Goal: Task Accomplishment & Management: Manage account settings

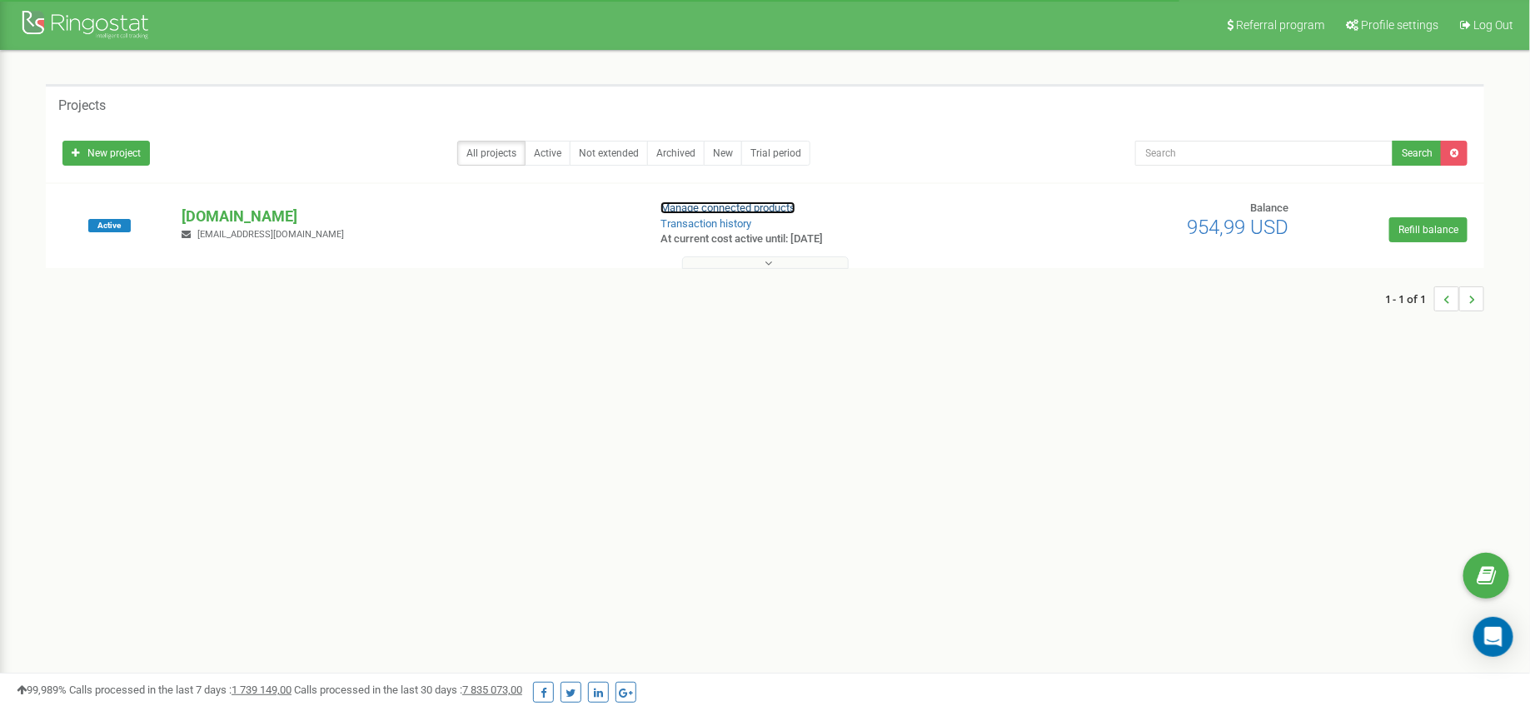
click at [708, 211] on link "Manage connected products" at bounding box center [727, 208] width 135 height 12
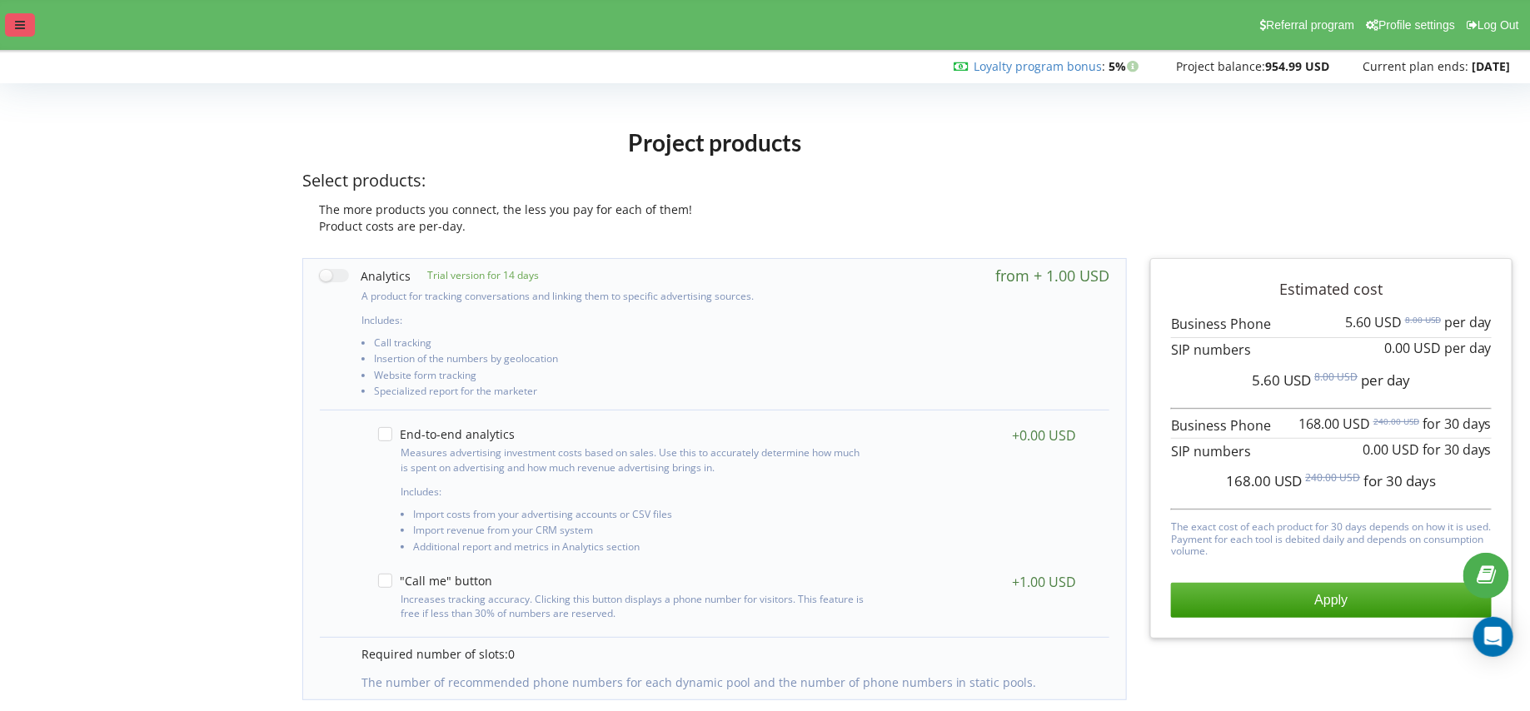
click at [19, 22] on icon at bounding box center [20, 25] width 10 height 12
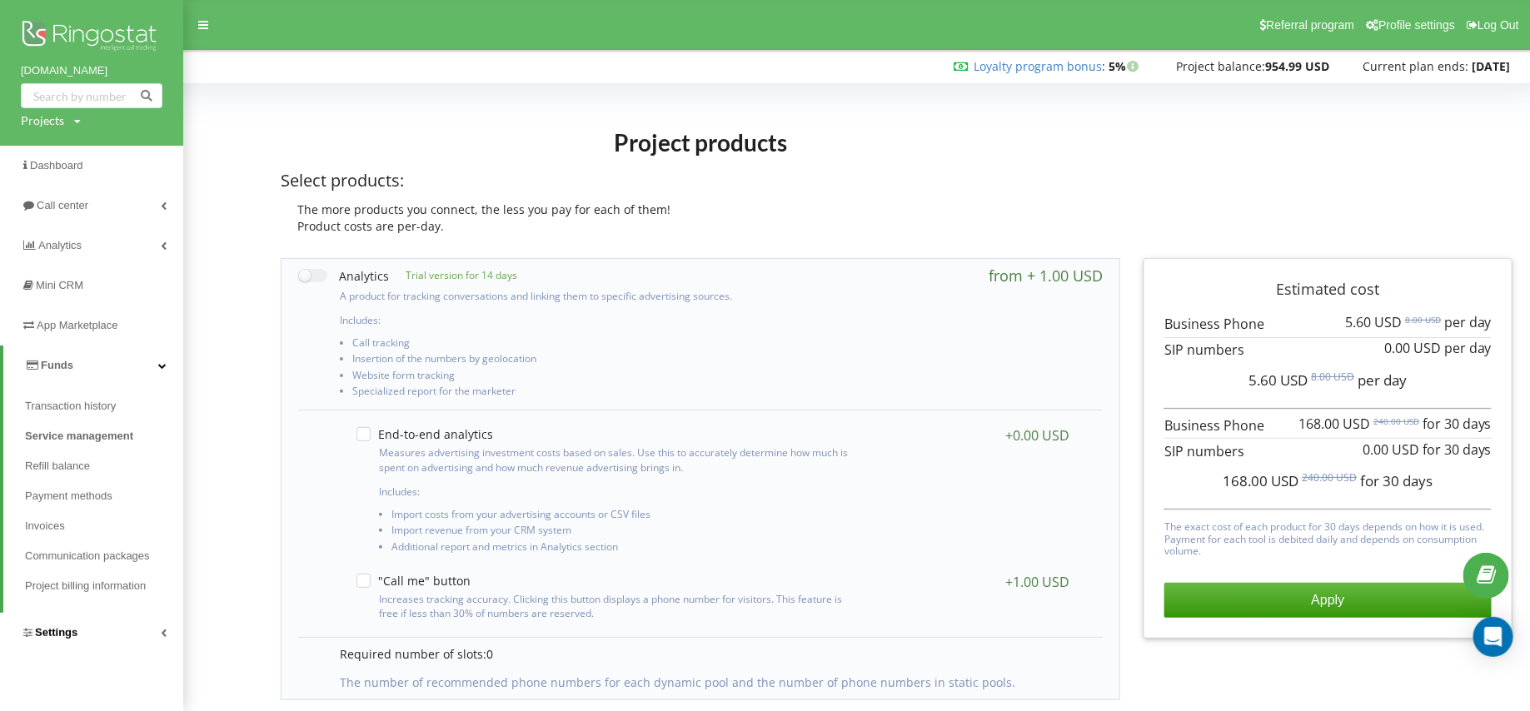
click at [72, 630] on span "Settings" at bounding box center [56, 632] width 42 height 12
click at [89, 484] on span "VirtualPBX" at bounding box center [66, 486] width 56 height 17
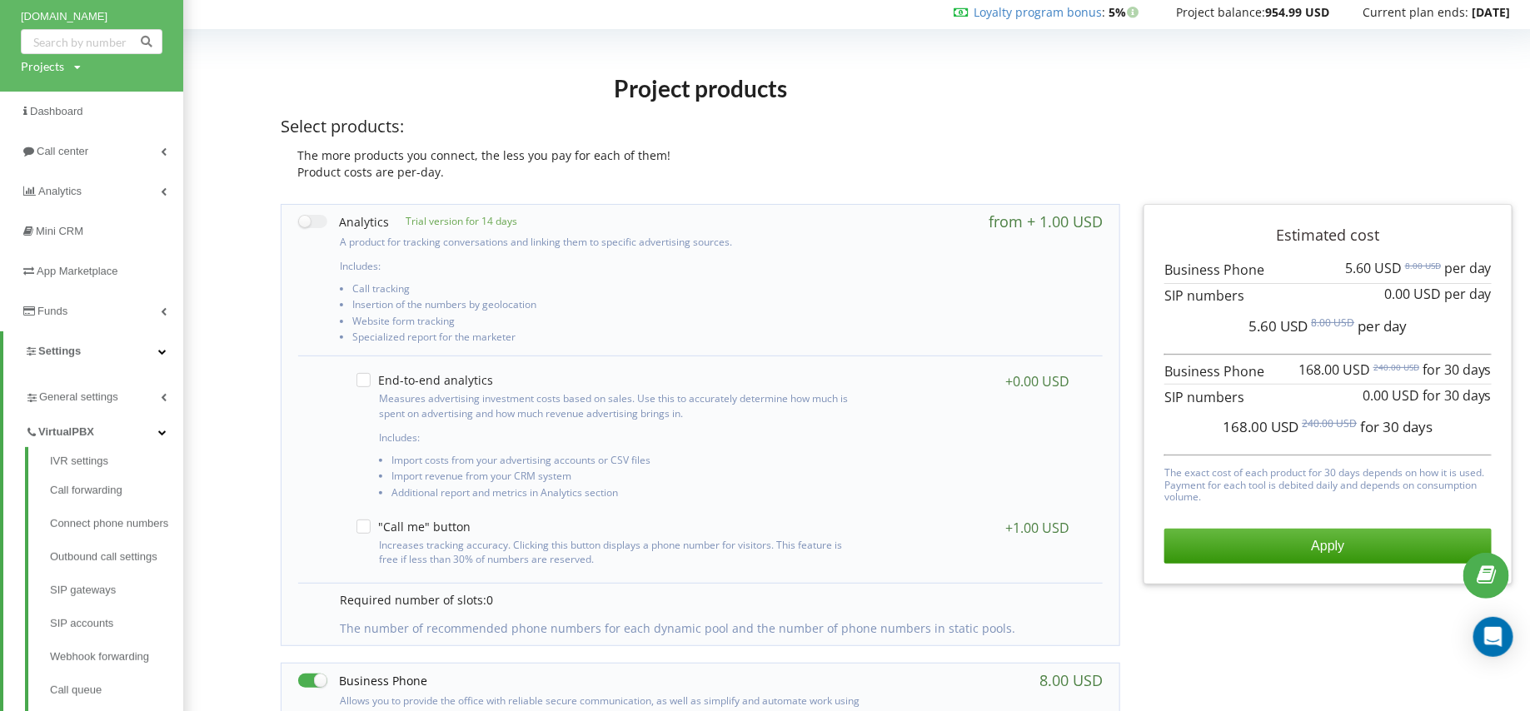
scroll to position [62, 0]
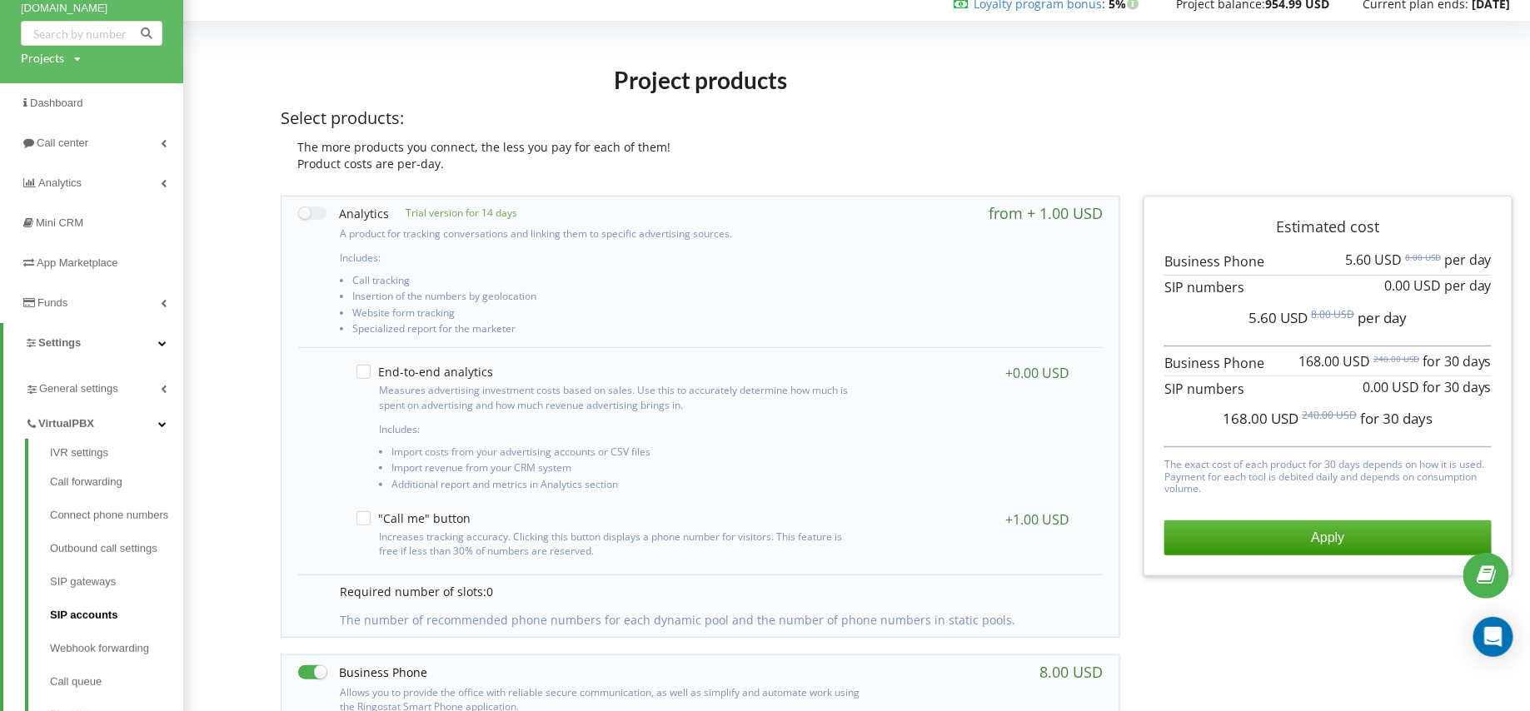
click at [82, 616] on link "SIP accounts" at bounding box center [116, 615] width 133 height 33
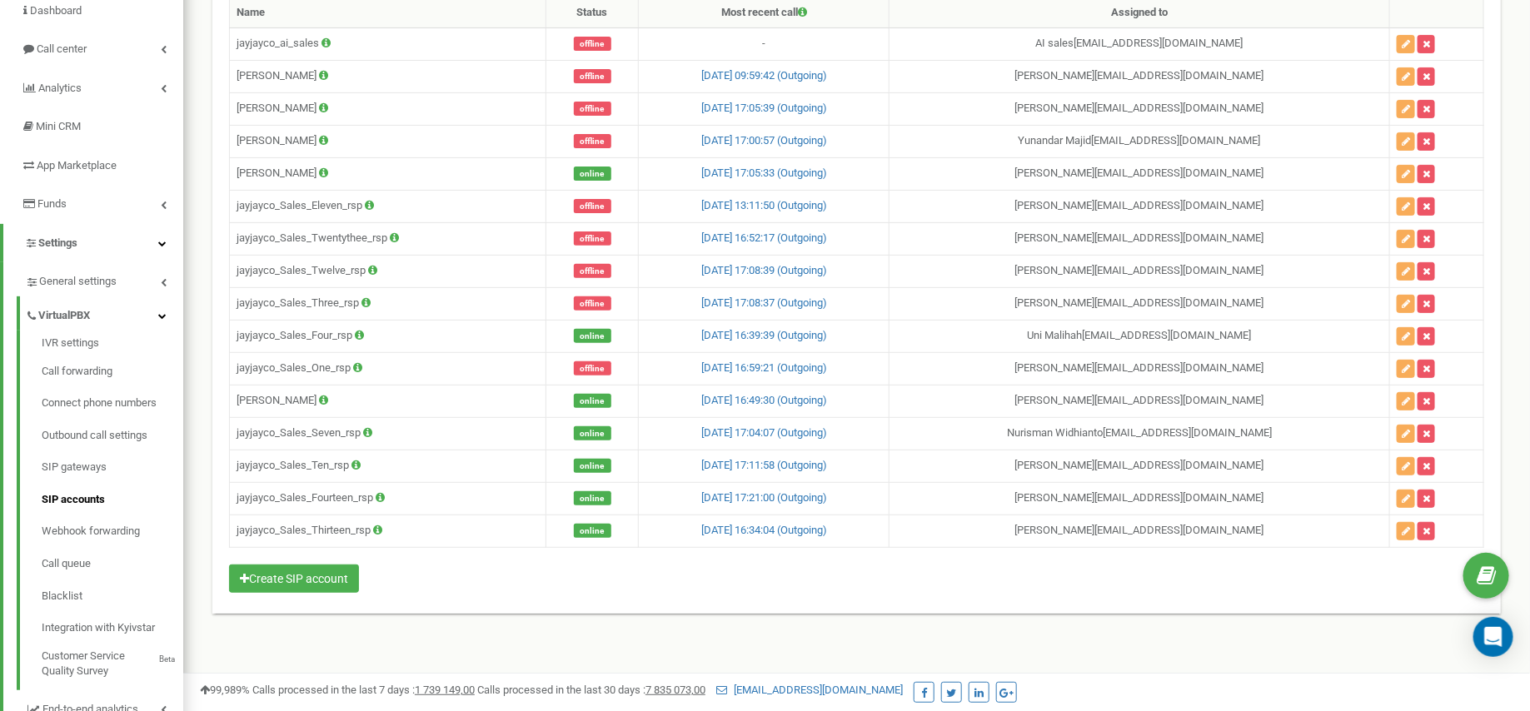
scroll to position [154, 0]
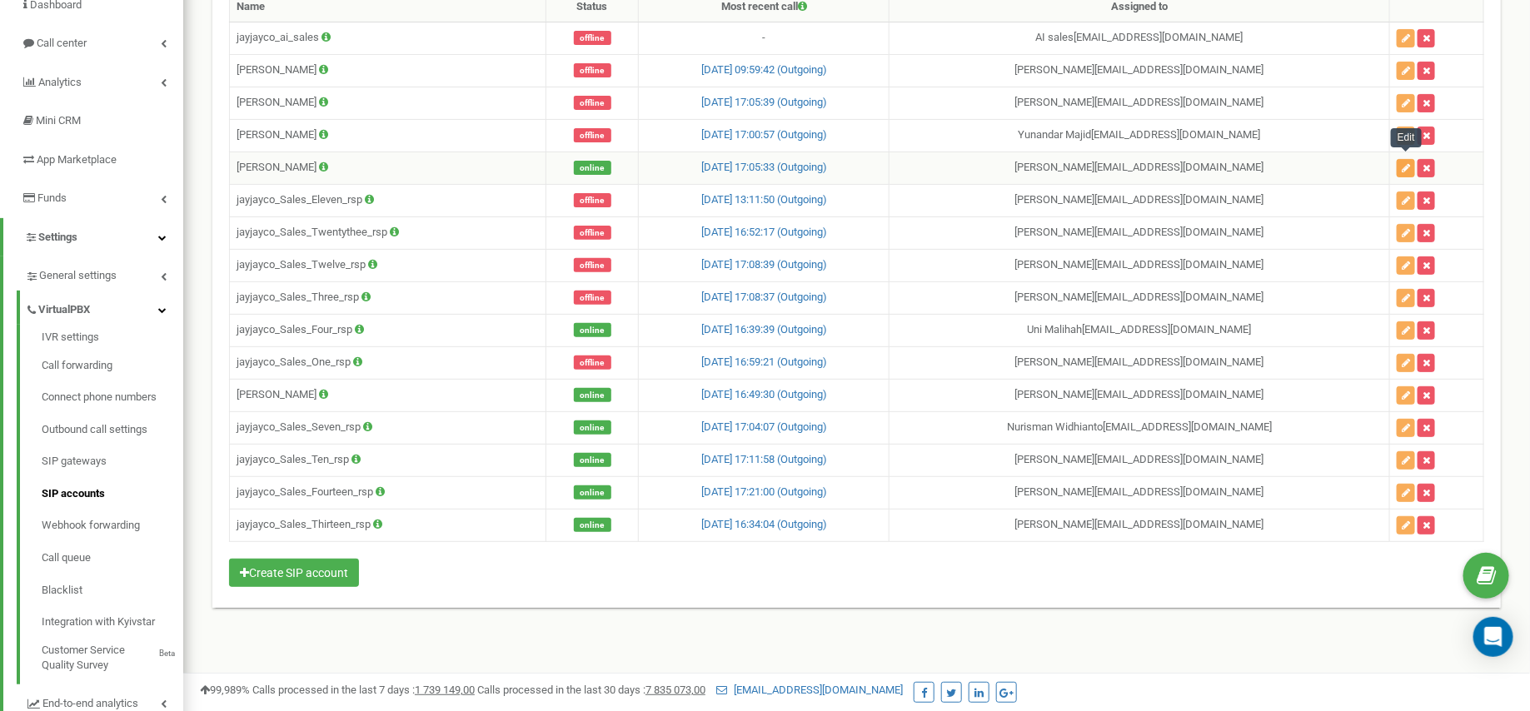
click at [1404, 163] on icon "button" at bounding box center [1406, 168] width 8 height 10
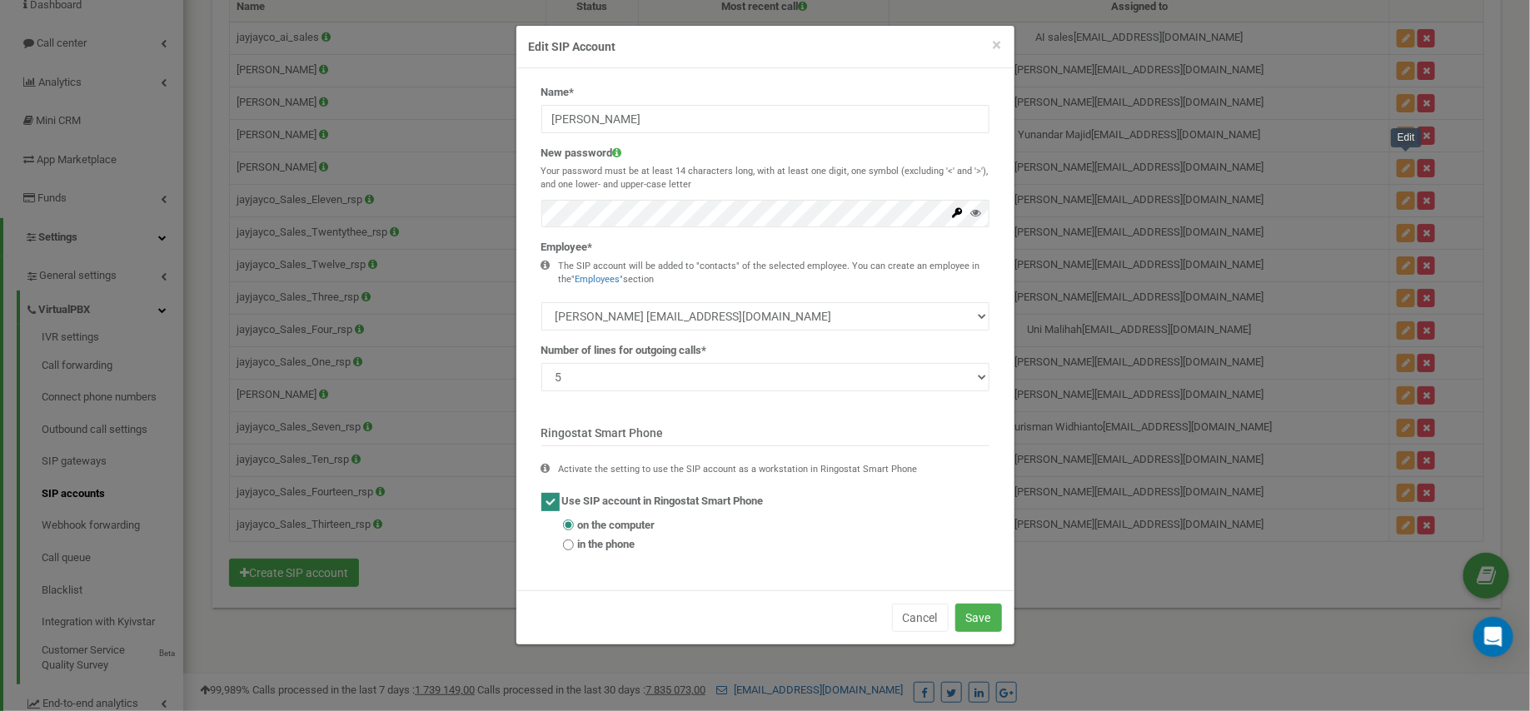
click at [596, 551] on span "in the phone" at bounding box center [606, 545] width 57 height 16
click at [574, 551] on input "in the phone" at bounding box center [568, 545] width 11 height 11
radio input "true"
click at [979, 619] on button "Save" at bounding box center [978, 618] width 47 height 28
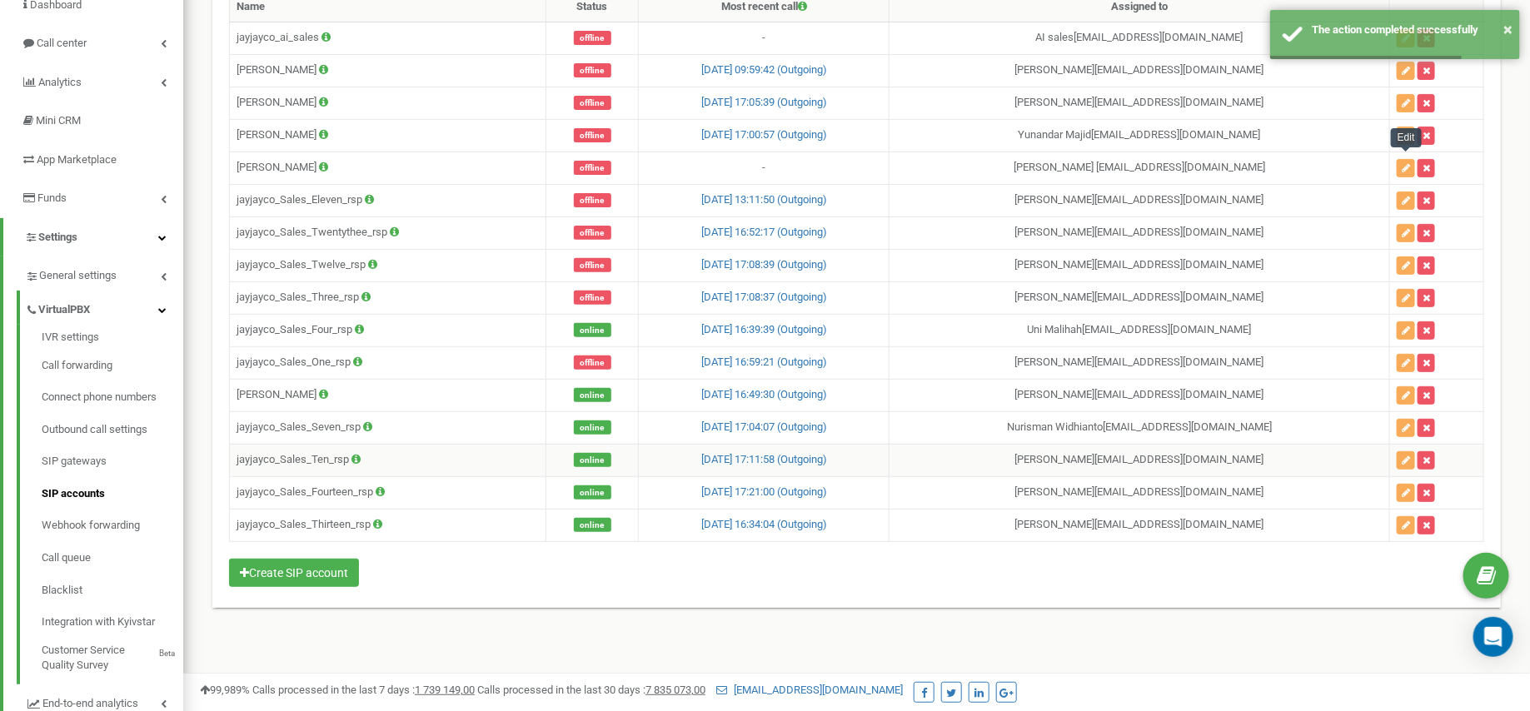
scroll to position [0, 0]
